Goal: Task Accomplishment & Management: Manage account settings

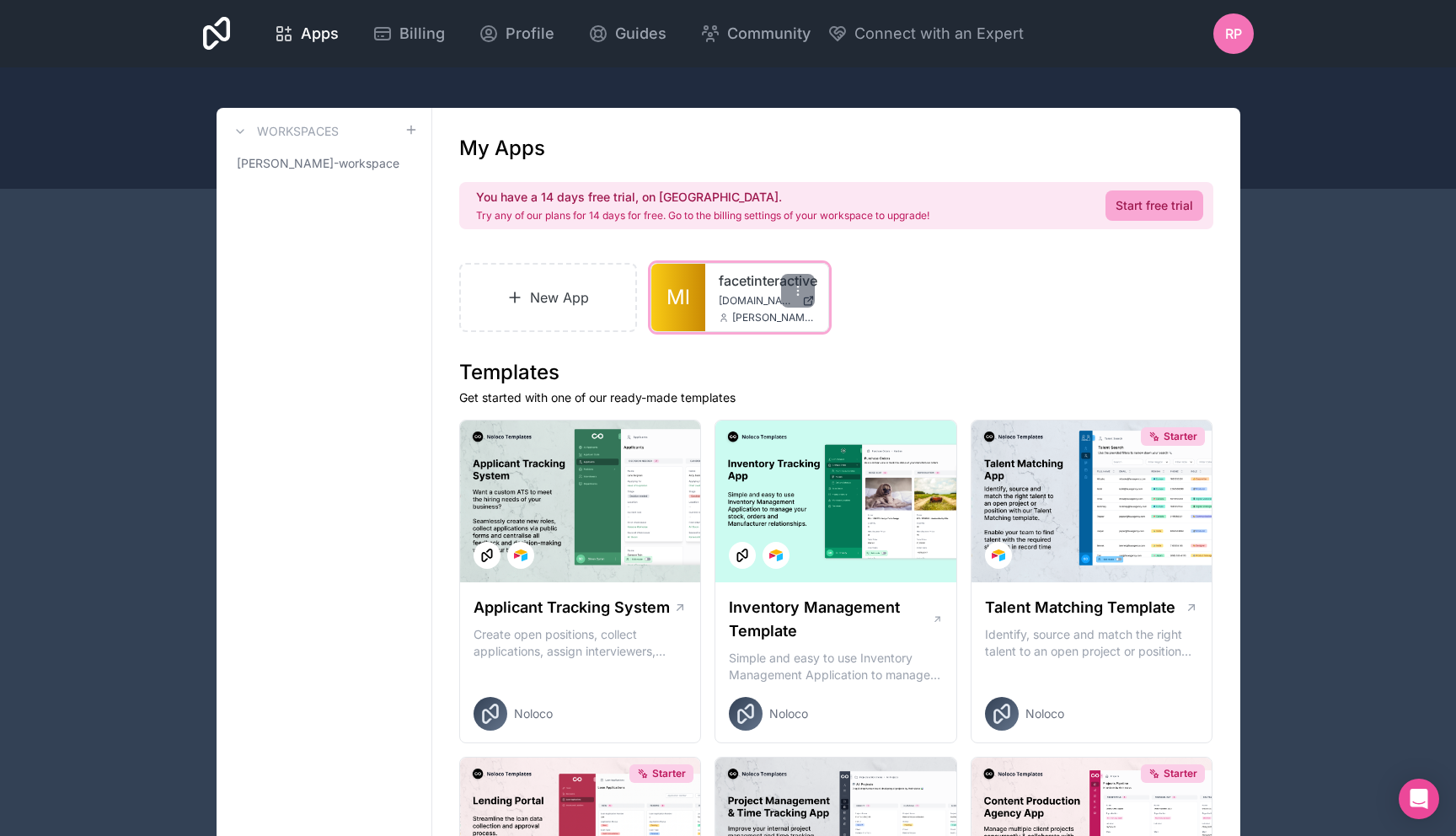
click at [757, 303] on span "[DOMAIN_NAME]" at bounding box center [757, 301] width 77 height 14
click at [327, 31] on span "Apps" at bounding box center [320, 33] width 38 height 23
click at [533, 34] on span "Profile" at bounding box center [530, 33] width 49 height 23
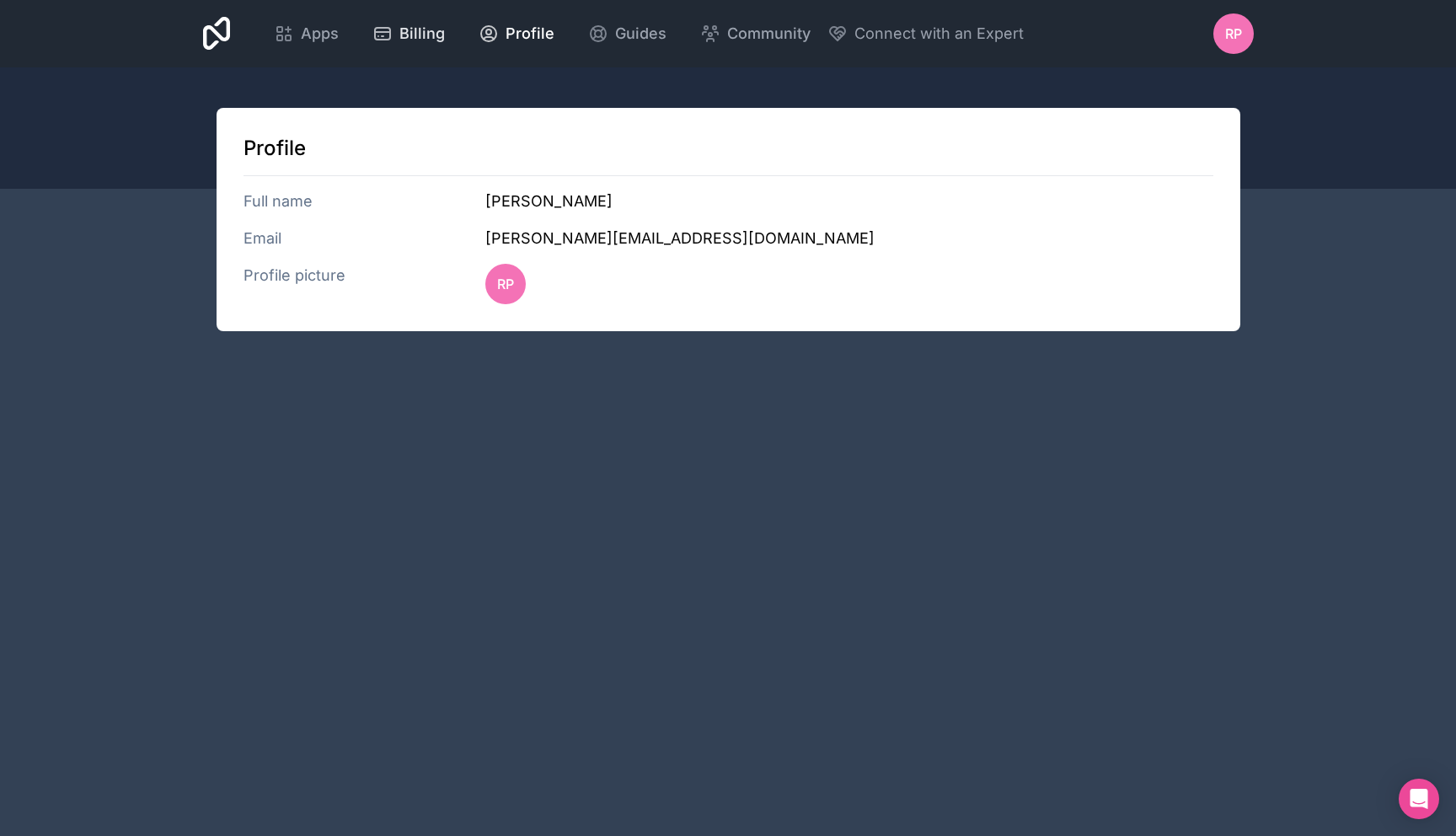
click at [421, 38] on span "Billing" at bounding box center [422, 33] width 46 height 23
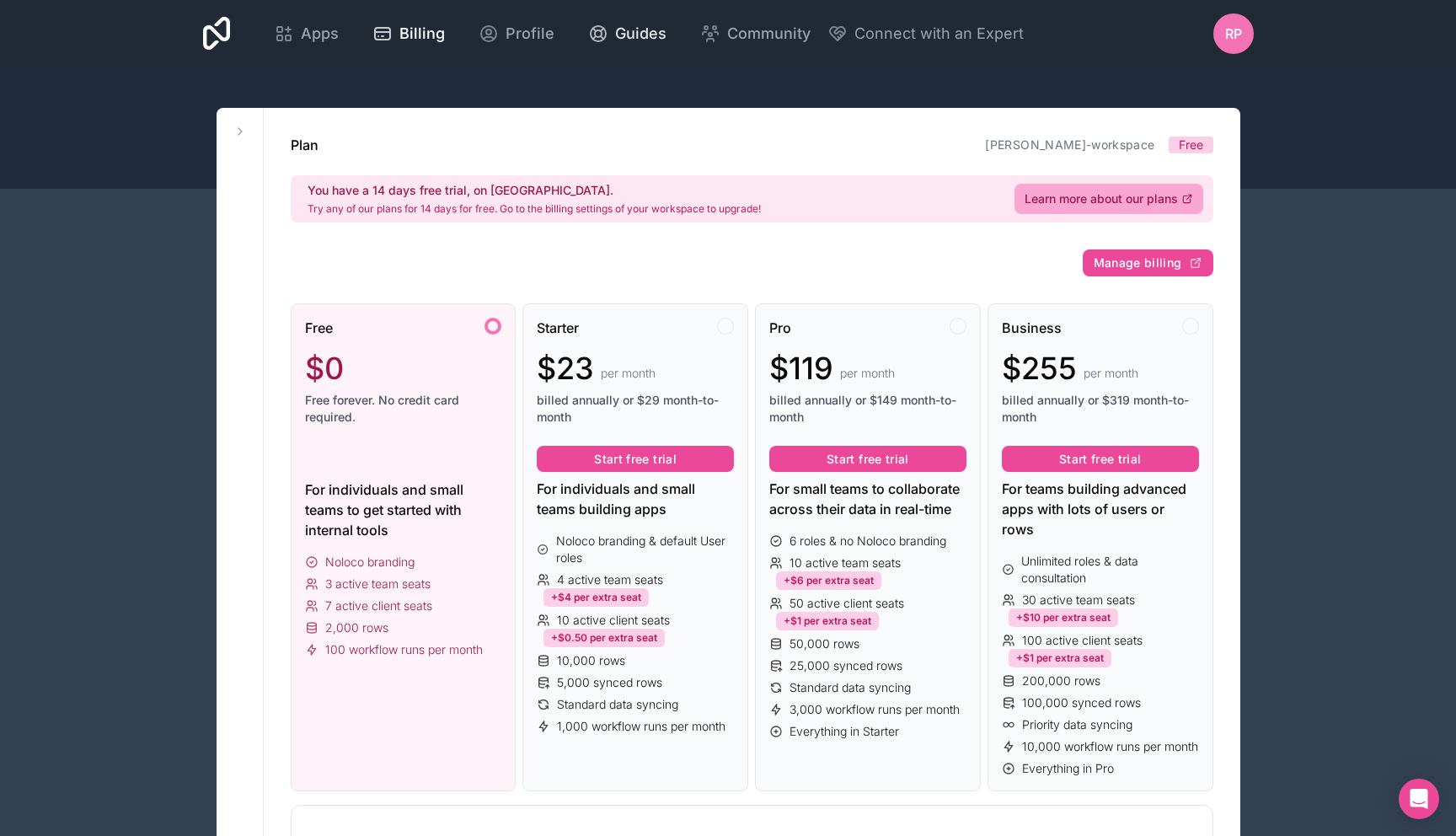
click at [597, 38] on icon at bounding box center [598, 33] width 20 height 20
